Goal: Task Accomplishment & Management: Manage account settings

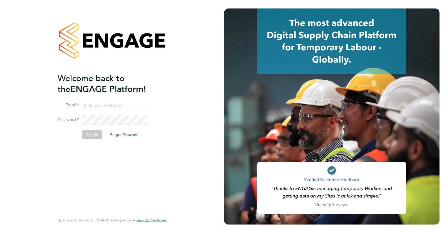
type input "[EMAIL_ADDRESS][DOMAIN_NAME]"
click at [136, 104] on input "[EMAIL_ADDRESS][DOMAIN_NAME]" at bounding box center [115, 106] width 66 height 10
click at [91, 134] on button "Sign In" at bounding box center [92, 135] width 20 height 8
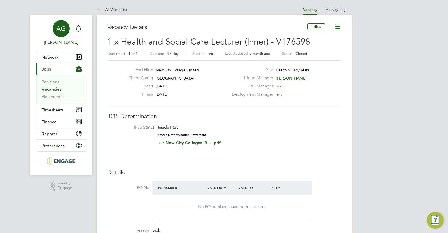
click at [67, 31] on div "AG" at bounding box center [61, 28] width 17 height 17
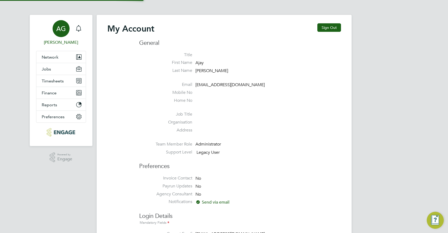
type input "[EMAIL_ADDRESS][DOMAIN_NAME]"
click at [54, 116] on span "Preferences" at bounding box center [53, 116] width 23 height 5
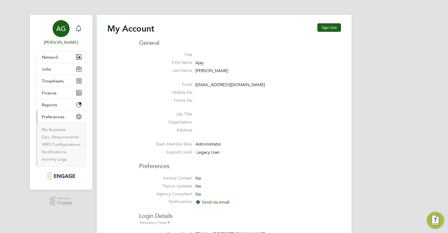
click at [56, 47] on app-nav-user-info "AG [PERSON_NAME] Notifications" at bounding box center [61, 33] width 50 height 36
click at [58, 32] on span "AG" at bounding box center [61, 28] width 10 height 7
click at [52, 58] on span "Network" at bounding box center [50, 57] width 17 height 5
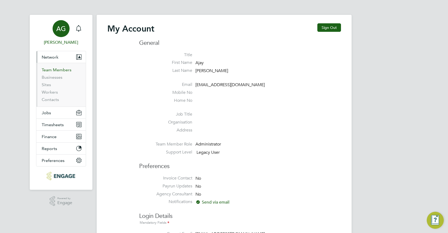
click at [55, 71] on link "Team Members" at bounding box center [57, 69] width 30 height 5
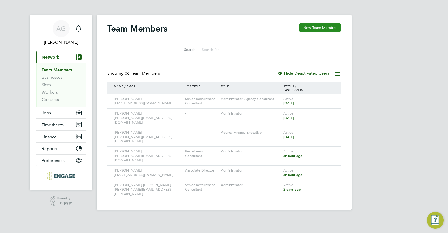
click at [334, 26] on button "New Team Member" at bounding box center [320, 27] width 42 height 8
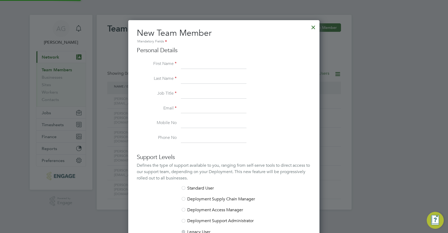
scroll to position [318, 191]
click at [190, 67] on input at bounding box center [214, 64] width 66 height 10
type input "[PERSON_NAME]"
drag, startPoint x: 192, startPoint y: 89, endPoint x: 192, endPoint y: 92, distance: 2.9
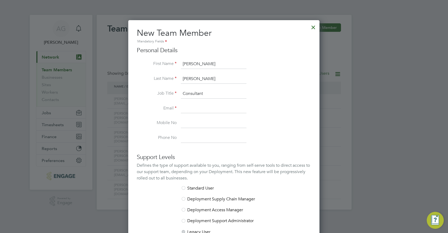
type input "Consultant"
click at [207, 105] on input at bounding box center [214, 109] width 66 height 10
type input "[PERSON_NAME][EMAIL_ADDRESS][DOMAIN_NAME]"
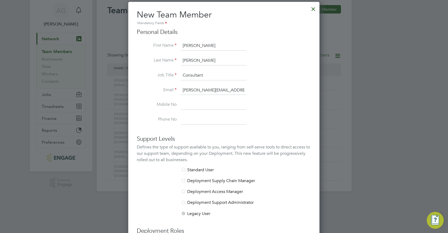
scroll to position [105, 0]
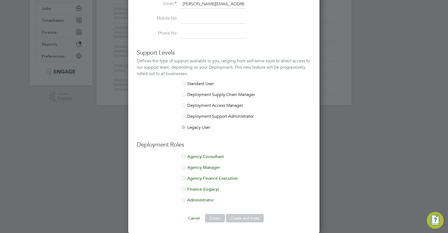
click at [198, 15] on input at bounding box center [214, 19] width 66 height 10
click at [421, 132] on div at bounding box center [224, 116] width 448 height 233
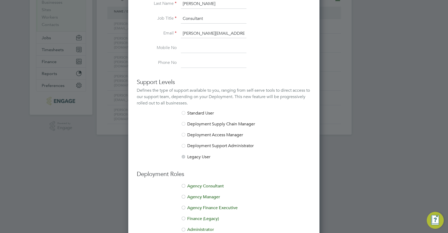
scroll to position [25, 0]
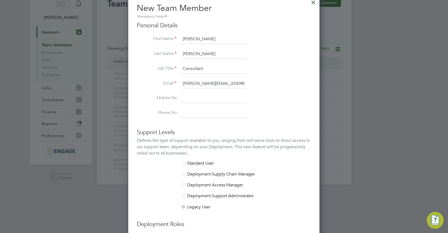
click at [204, 98] on input at bounding box center [214, 99] width 66 height 10
type input "07557802543"
click at [221, 211] on ng-form "Personal Details First Name [PERSON_NAME] Last Name [PERSON_NAME] Job Title Con…" at bounding box center [224, 162] width 174 height 281
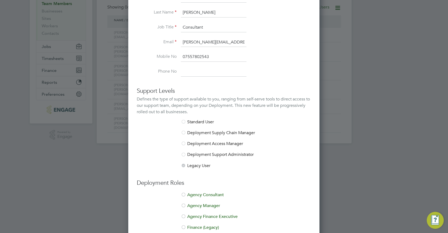
scroll to position [105, 0]
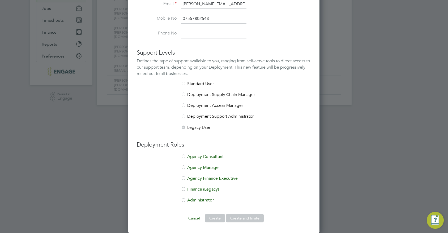
click at [208, 160] on li "Agency Consultant" at bounding box center [224, 159] width 174 height 11
click at [254, 216] on button "Create and Invite" at bounding box center [245, 218] width 38 height 8
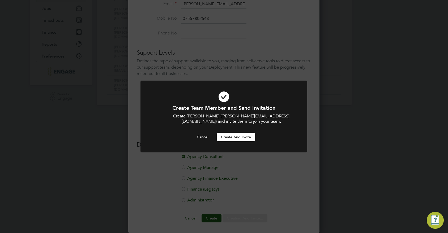
scroll to position [0, 0]
click at [240, 137] on button "Create and invite" at bounding box center [236, 137] width 38 height 8
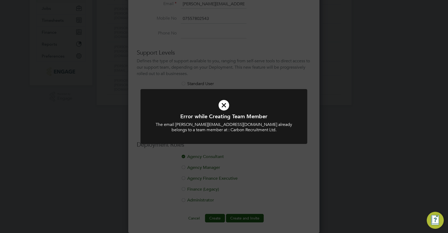
click at [220, 107] on icon at bounding box center [224, 105] width 138 height 21
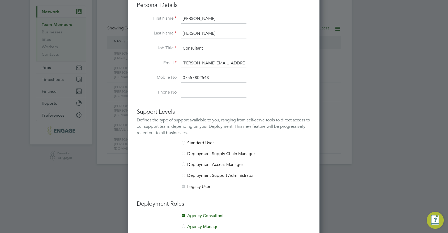
scroll to position [0, 0]
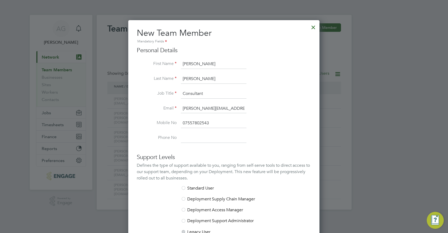
click at [312, 23] on div at bounding box center [313, 26] width 10 height 10
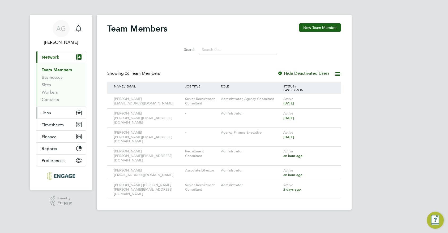
click at [53, 116] on button "Jobs" at bounding box center [60, 113] width 49 height 12
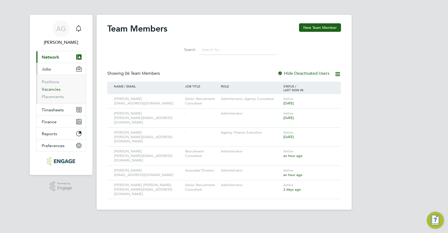
click at [44, 90] on link "Vacancies" at bounding box center [51, 89] width 19 height 5
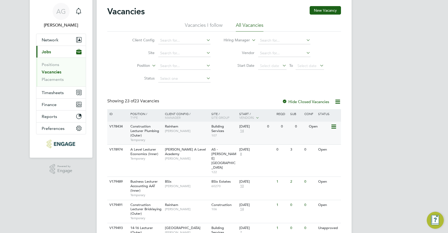
scroll to position [27, 0]
